Goal: Task Accomplishment & Management: Manage account settings

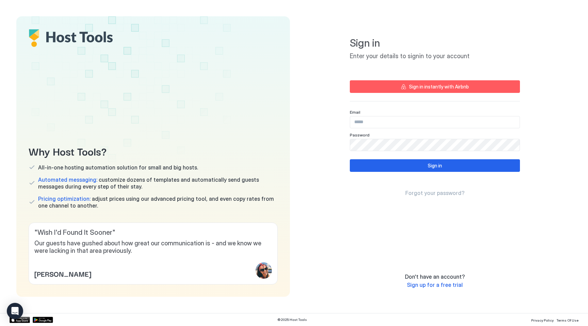
click at [381, 121] on input "Input Field" at bounding box center [434, 122] width 169 height 12
type input "**********"
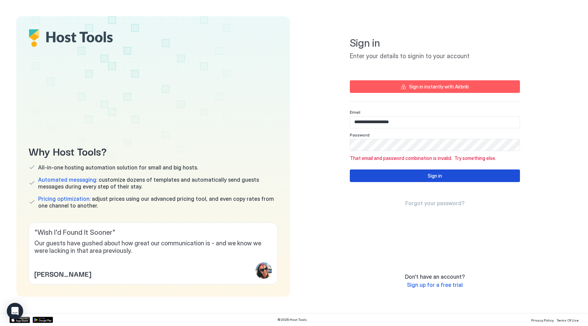
click at [400, 173] on button "Sign in" at bounding box center [435, 175] width 170 height 13
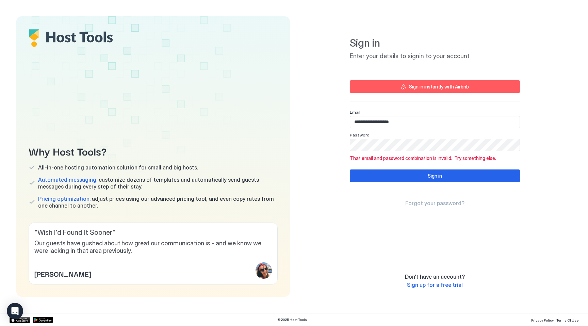
click at [278, 105] on div "Why Host Tools? All-in-one hosting automation solution for small and big hosts.…" at bounding box center [152, 156] width 273 height 280
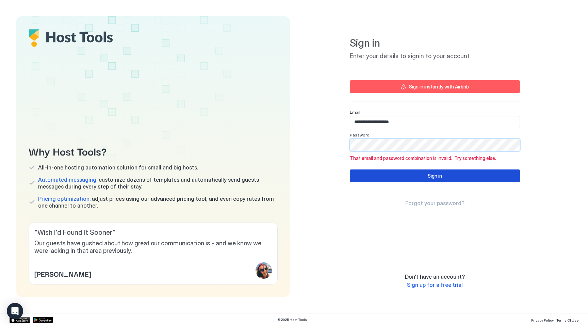
click at [413, 178] on button "Sign in" at bounding box center [435, 175] width 170 height 13
click at [426, 176] on button "Sign in" at bounding box center [435, 175] width 170 height 13
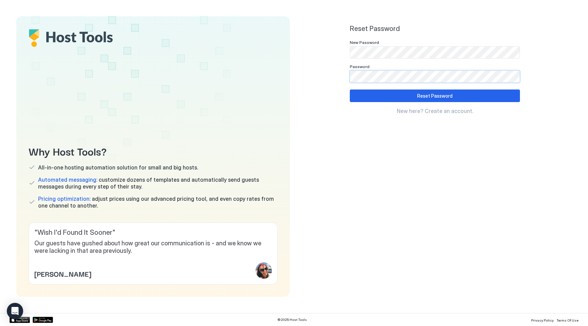
click at [518, 149] on div "Reset Password New Password Password Reset Password New here? Create an account." at bounding box center [435, 156] width 170 height 264
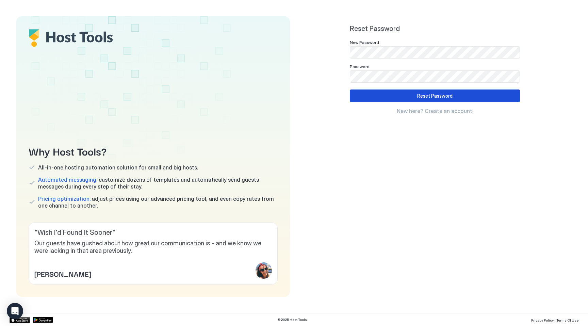
click at [465, 98] on button "Reset Password" at bounding box center [435, 95] width 170 height 13
